Goal: Information Seeking & Learning: Check status

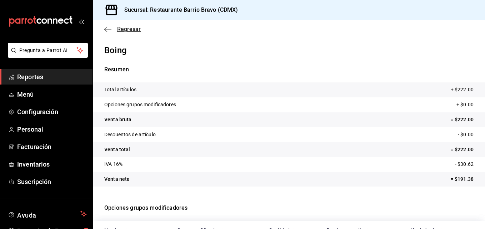
click at [110, 29] on icon "button" at bounding box center [107, 29] width 7 height 0
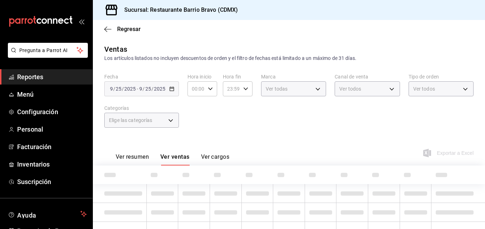
type input "7fa84fa0-b9ca-49ef-be16-7673f7613eff"
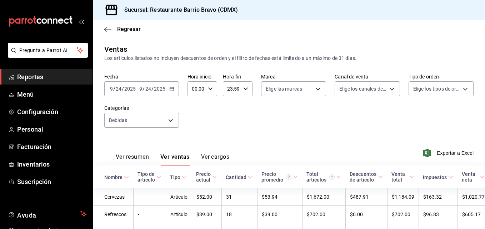
click at [148, 90] on input "24" at bounding box center [148, 89] width 6 height 6
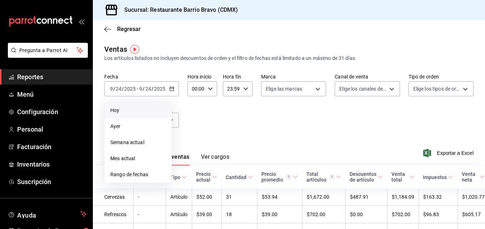
click at [128, 116] on li "Hoy" at bounding box center [138, 110] width 67 height 16
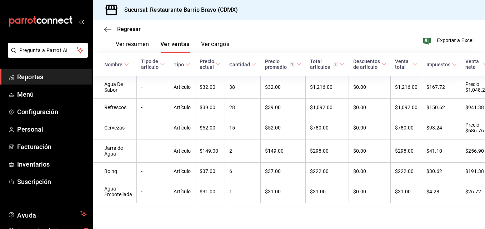
scroll to position [122, 0]
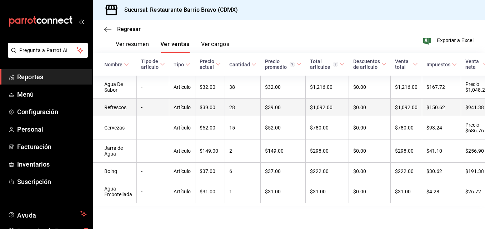
click at [165, 101] on td "-" at bounding box center [153, 107] width 32 height 17
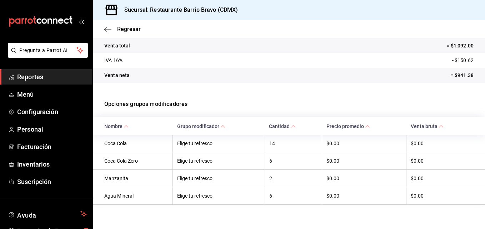
scroll to position [110, 0]
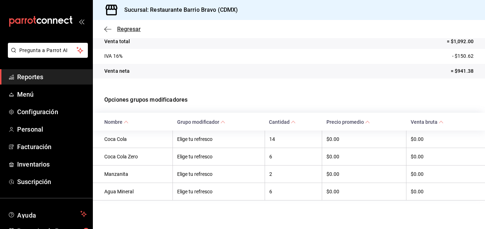
click at [106, 29] on icon "button" at bounding box center [107, 29] width 7 height 0
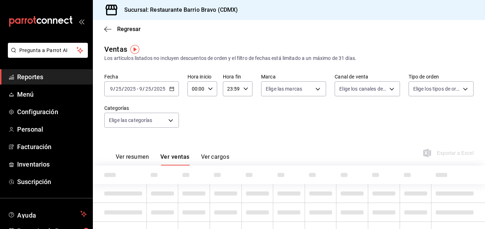
type input "7fa84fa0-b9ca-49ef-be16-7673f7613eff"
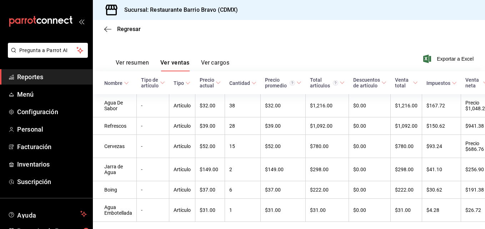
scroll to position [122, 0]
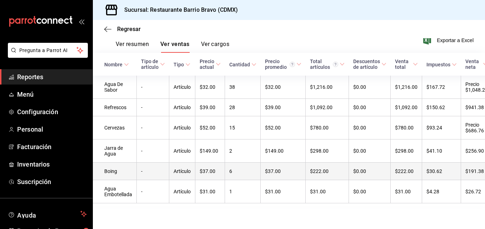
click at [137, 163] on td "-" at bounding box center [153, 171] width 32 height 17
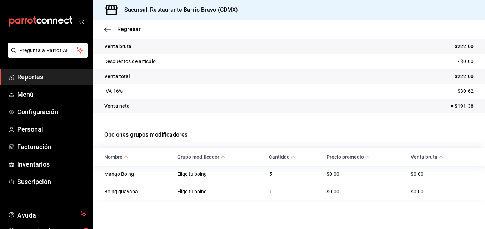
scroll to position [74, 0]
click at [117, 30] on span "Regresar" at bounding box center [129, 29] width 24 height 7
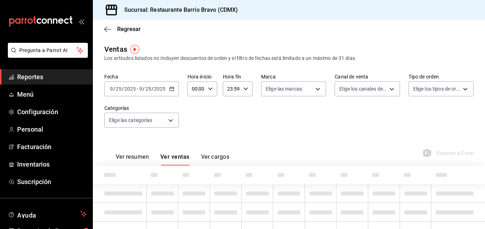
type input "7fa84fa0-b9ca-49ef-be16-7673f7613eff"
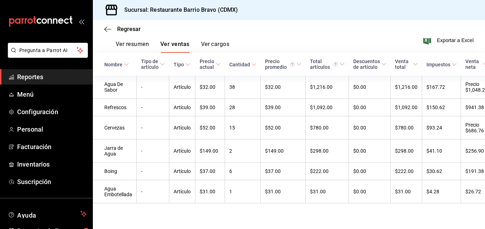
scroll to position [122, 0]
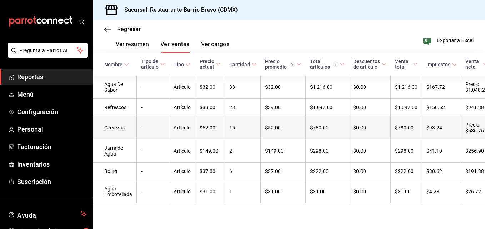
click at [139, 116] on td "-" at bounding box center [153, 127] width 32 height 23
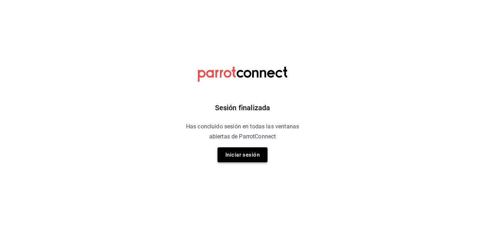
click at [232, 160] on button "Iniciar sesión" at bounding box center [242, 154] width 50 height 15
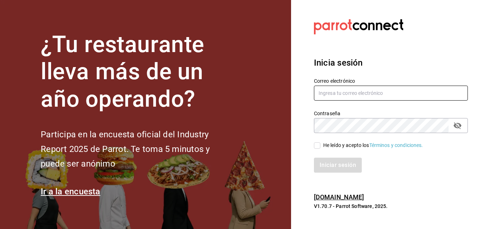
type input "angelasilvaperea@gmail.com"
click at [317, 144] on input "He leído y acepto los Términos y condiciones." at bounding box center [317, 145] width 6 height 6
checkbox input "true"
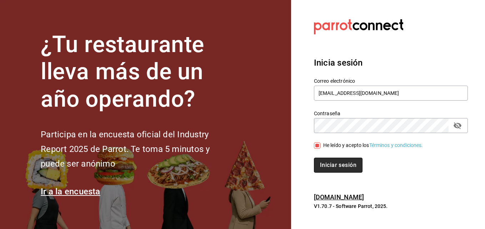
click at [338, 167] on button "Iniciar sesión" at bounding box center [338, 165] width 49 height 15
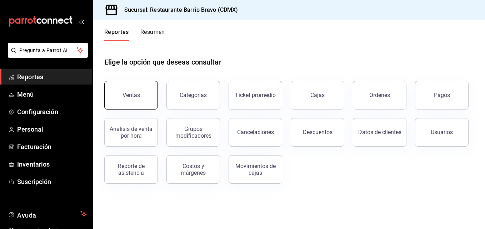
click at [140, 90] on button "Ventas" at bounding box center [131, 95] width 54 height 29
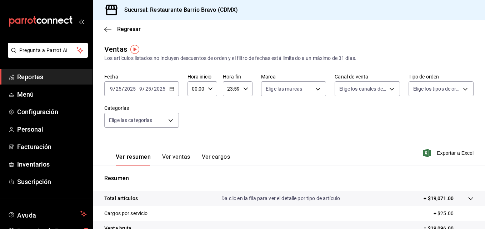
click at [174, 160] on button "Ver ventas" at bounding box center [176, 159] width 28 height 12
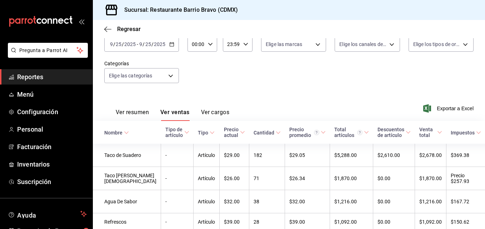
scroll to position [39, 0]
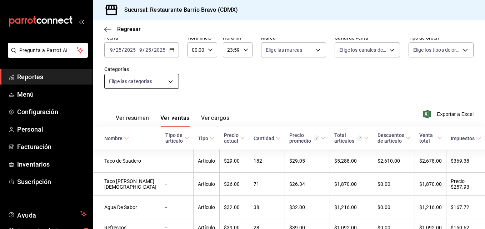
click at [169, 79] on body "Pregunta a Parrot AI Reportes Menú Configuración Personal Facturación Inventari…" at bounding box center [242, 114] width 485 height 229
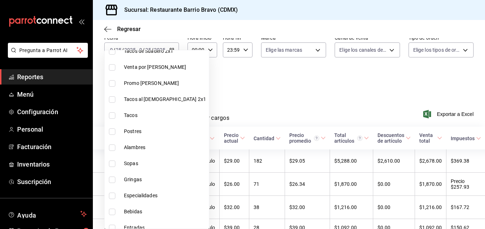
scroll to position [184, 0]
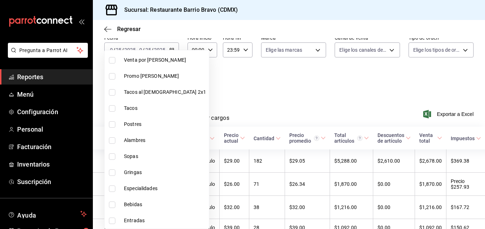
click at [111, 206] on input "checkbox" at bounding box center [112, 205] width 6 height 6
checkbox input "true"
type input "7fa84fa0-b9ca-49ef-be16-7673f7613eff"
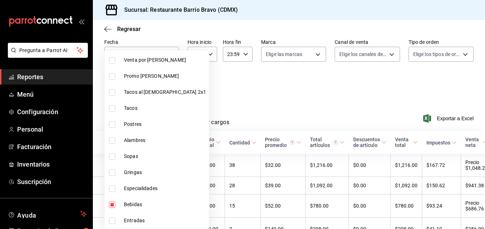
scroll to position [39, 0]
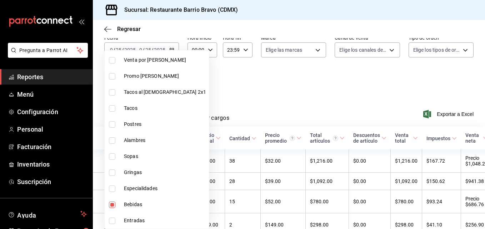
click at [262, 99] on div at bounding box center [242, 114] width 485 height 229
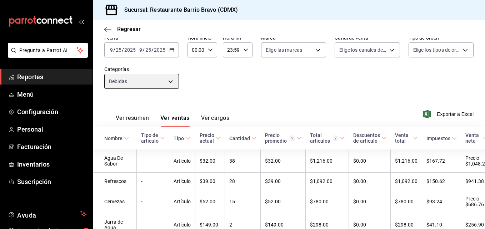
scroll to position [122, 0]
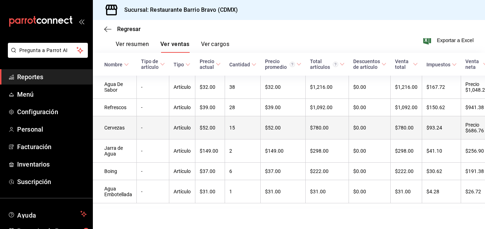
click at [244, 121] on td "15" at bounding box center [243, 127] width 36 height 23
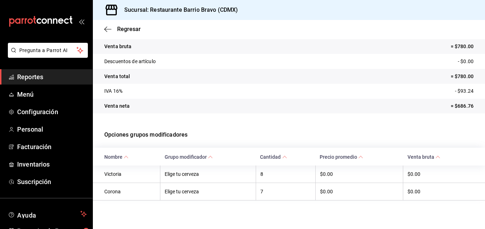
scroll to position [74, 0]
